Goal: Task Accomplishment & Management: Use online tool/utility

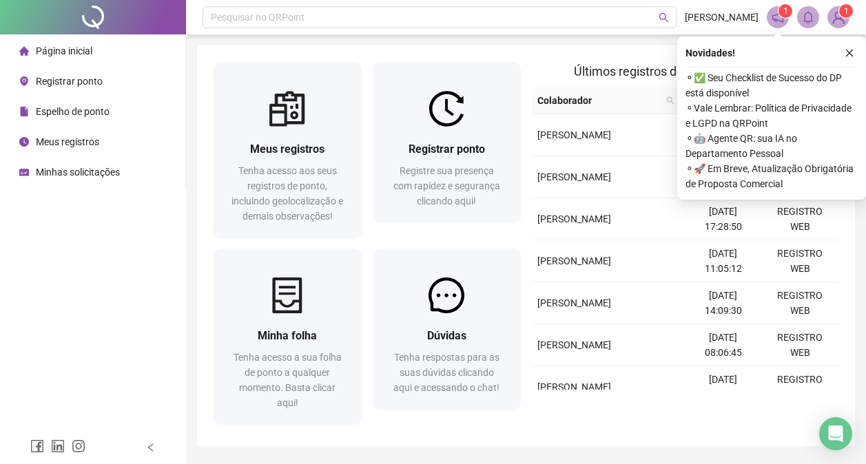
click at [63, 81] on span "Registrar ponto" at bounding box center [69, 81] width 67 height 11
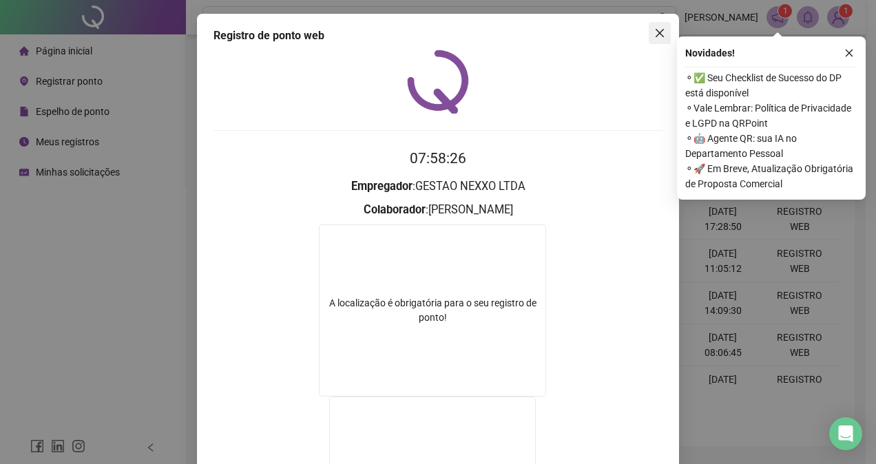
click at [655, 37] on icon "close" at bounding box center [660, 33] width 11 height 11
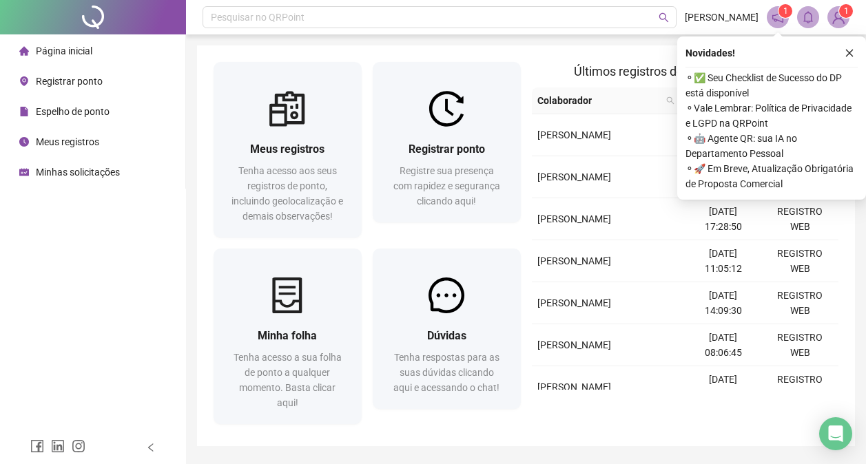
click at [82, 82] on span "Registrar ponto" at bounding box center [69, 81] width 67 height 11
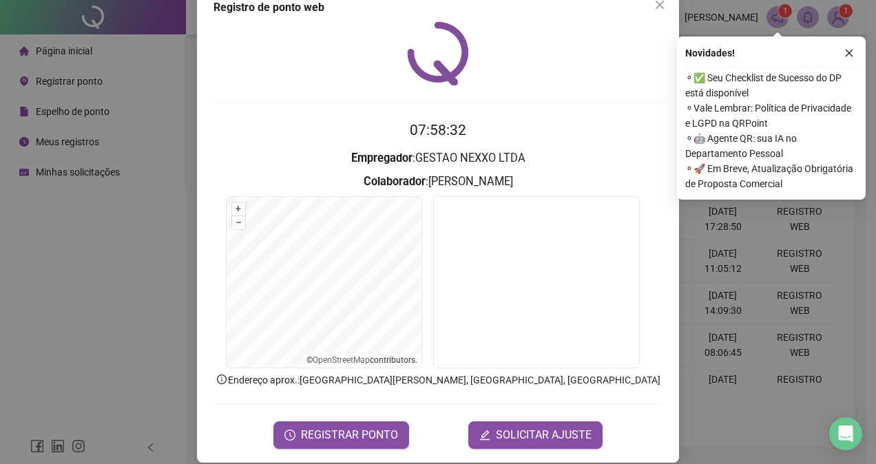
scroll to position [43, 0]
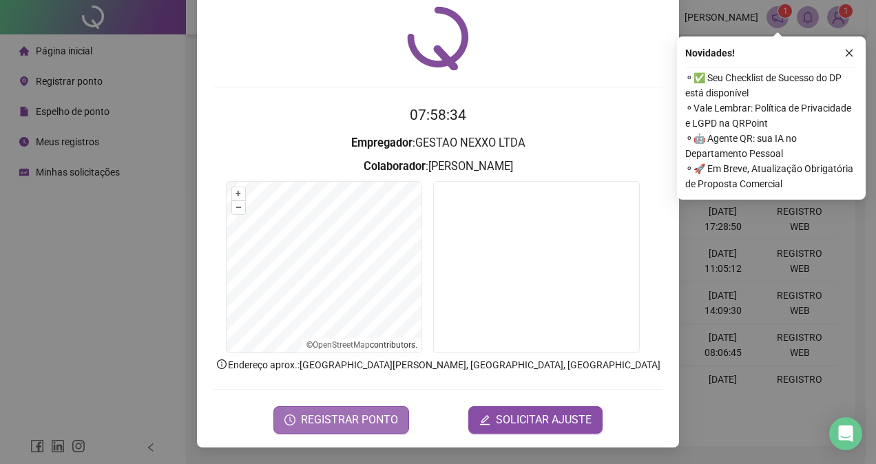
click at [356, 422] on span "REGISTRAR PONTO" at bounding box center [349, 420] width 97 height 17
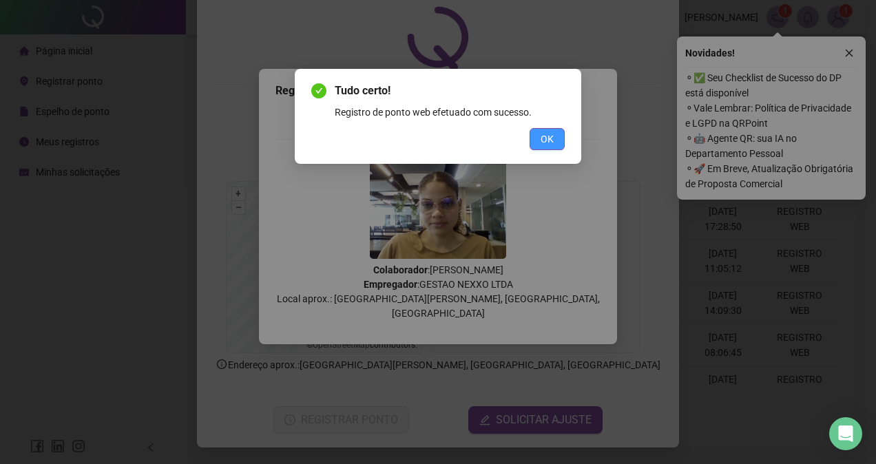
click at [555, 142] on button "OK" at bounding box center [547, 139] width 35 height 22
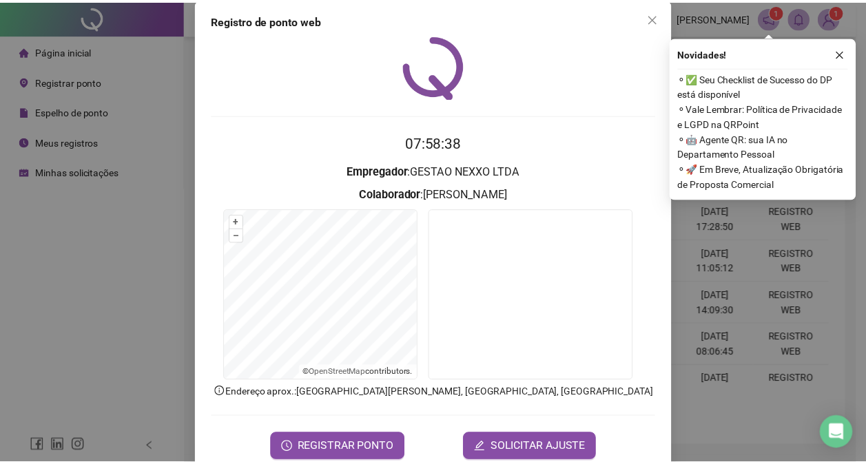
scroll to position [0, 0]
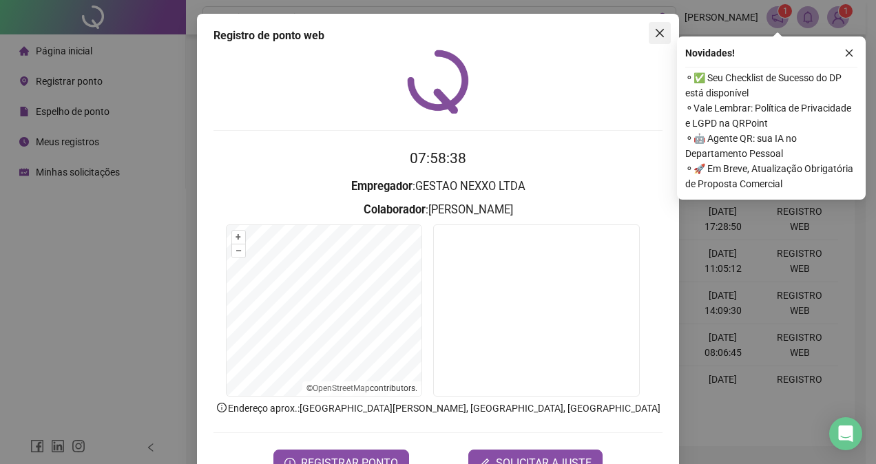
click at [656, 31] on icon "close" at bounding box center [660, 33] width 11 height 11
